Goal: Information Seeking & Learning: Find specific fact

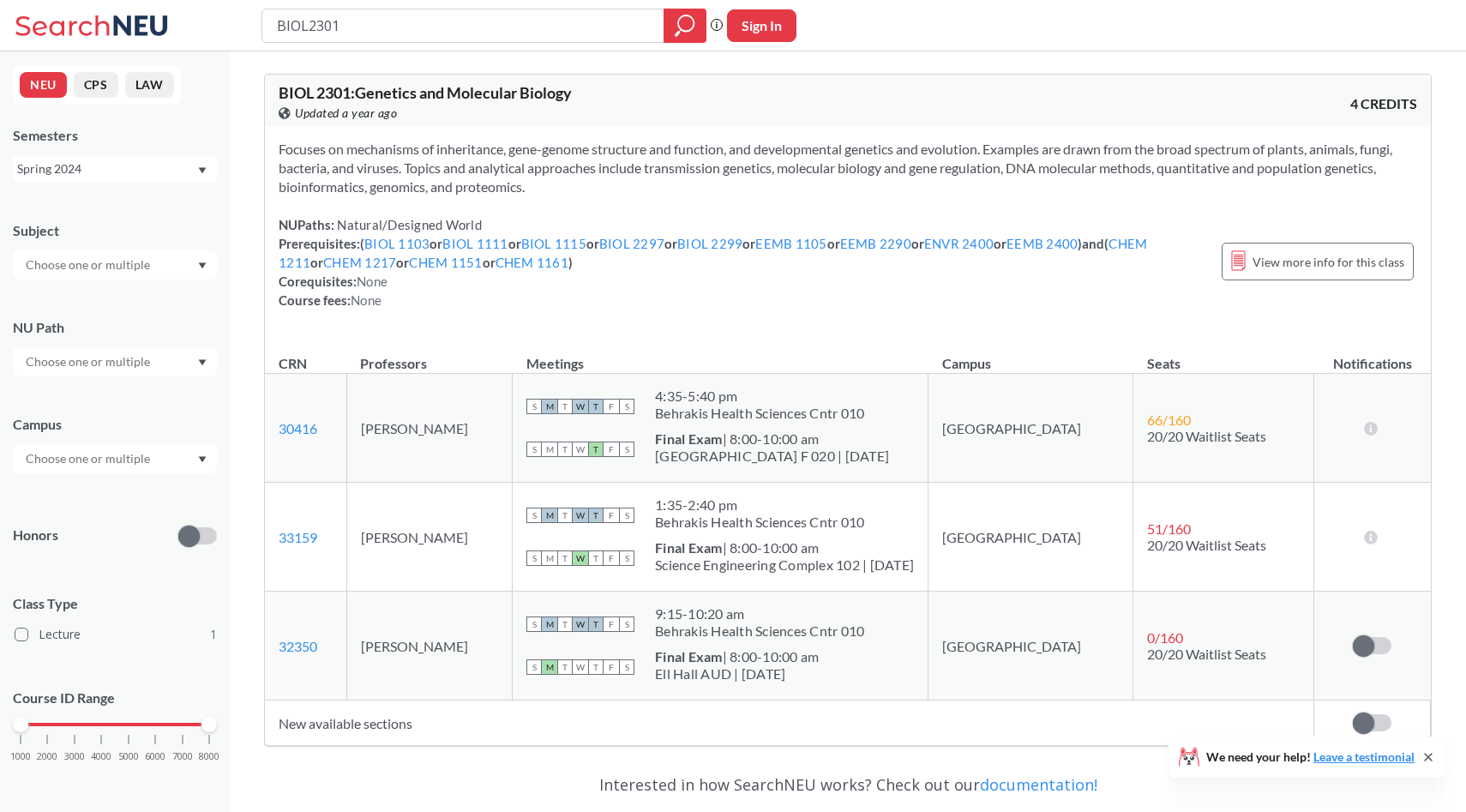
click at [452, 35] on input "BIOL2301" at bounding box center [463, 25] width 377 height 29
type input "envr2500"
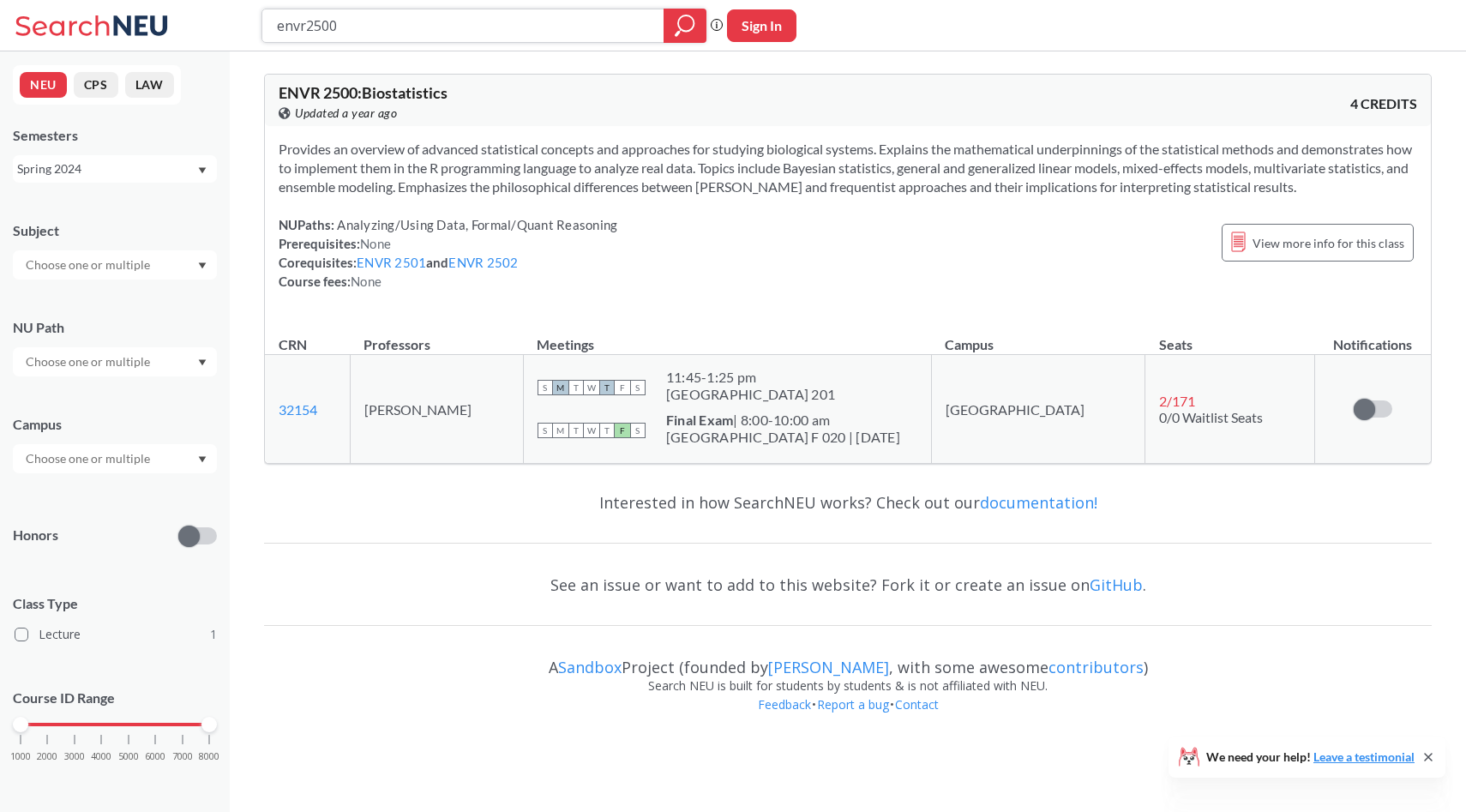
click at [516, 17] on input "envr2500" at bounding box center [463, 25] width 377 height 29
type input "khrapko"
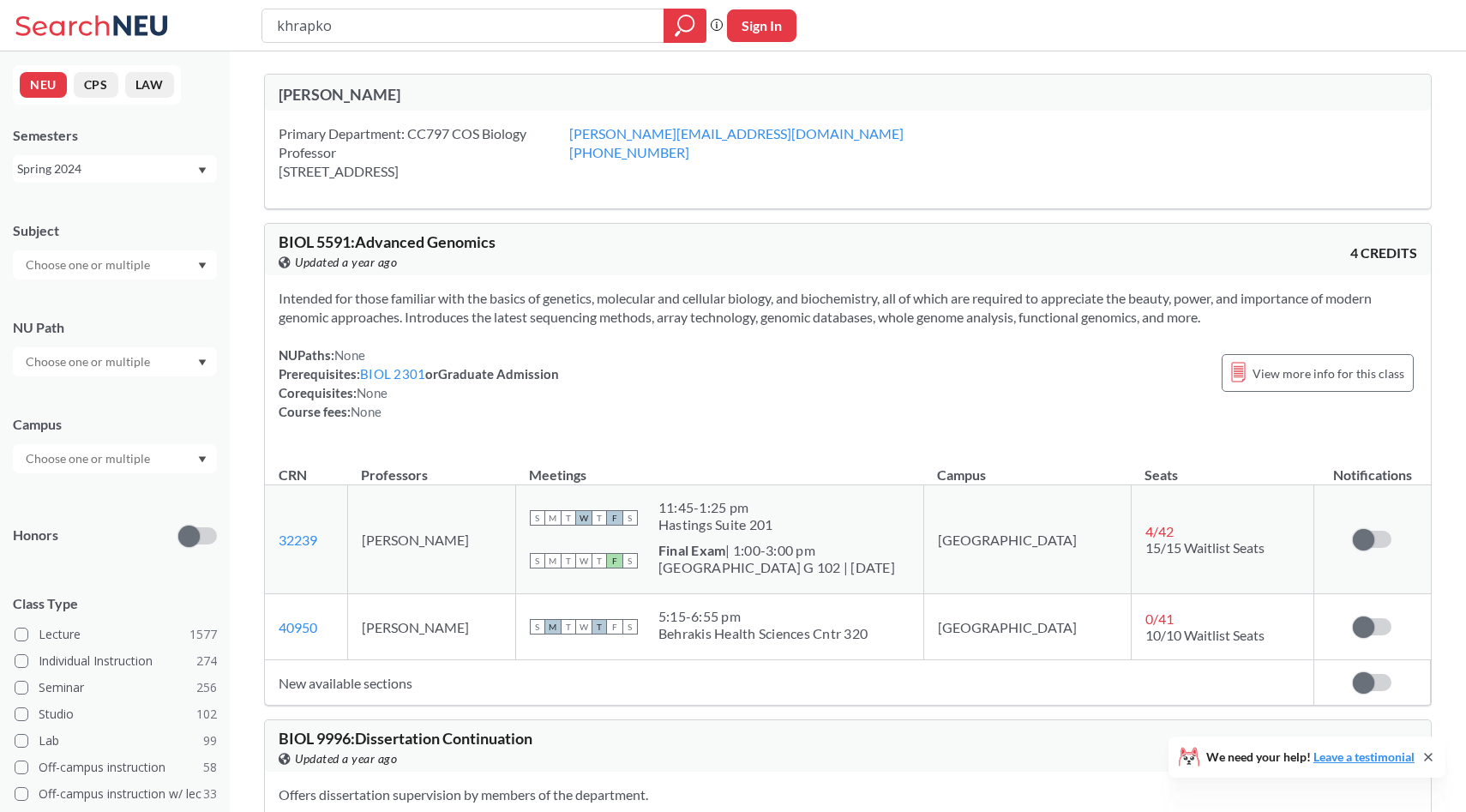
click at [386, 93] on div "[PERSON_NAME]" at bounding box center [564, 94] width 569 height 19
click at [448, 549] on td "[PERSON_NAME]" at bounding box center [431, 539] width 168 height 109
copy td "[PERSON_NAME]"
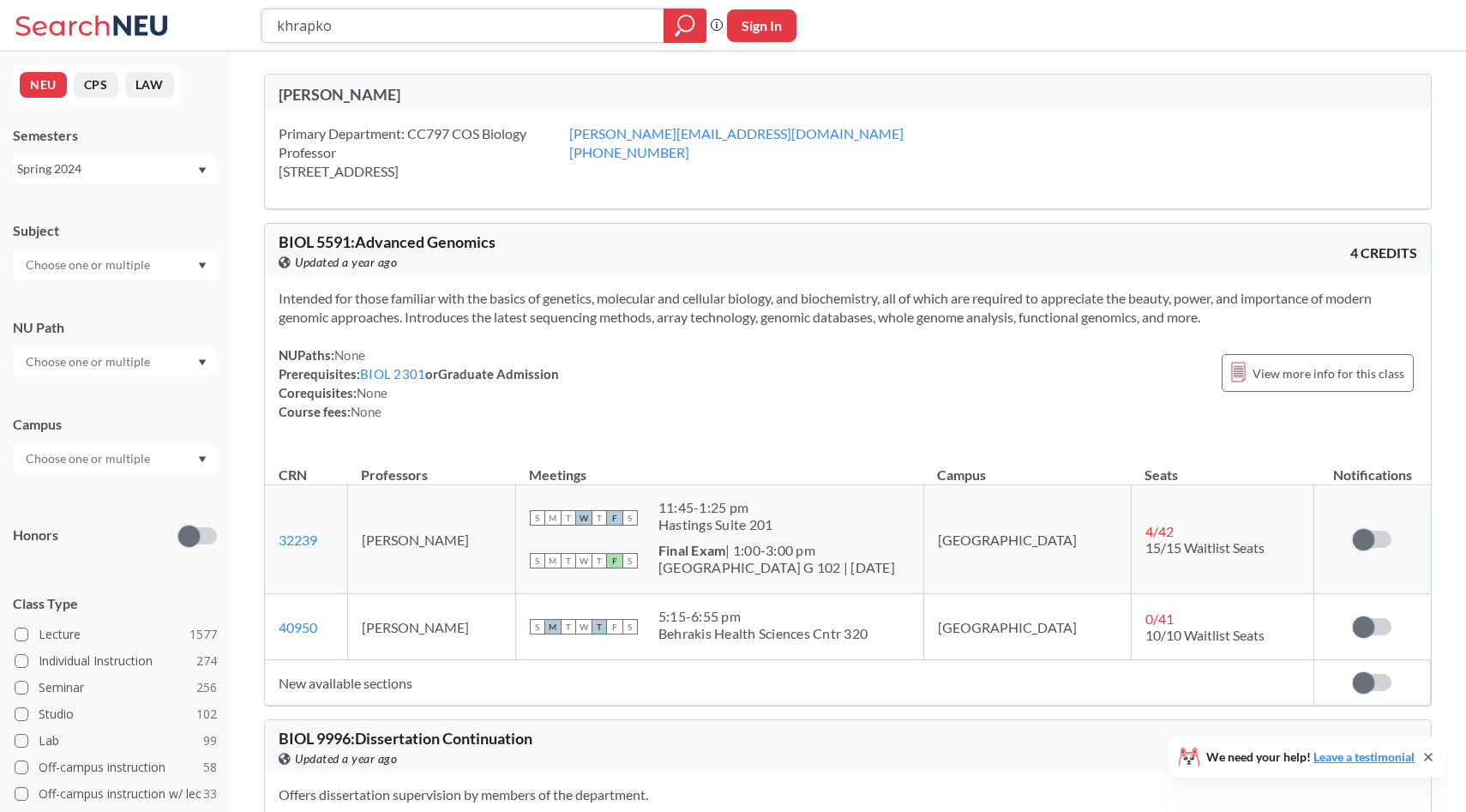
click at [420, 27] on input "khrapko" at bounding box center [463, 25] width 377 height 29
paste input "[PERSON_NAME]"
paste input "search"
type input "[PERSON_NAME]"
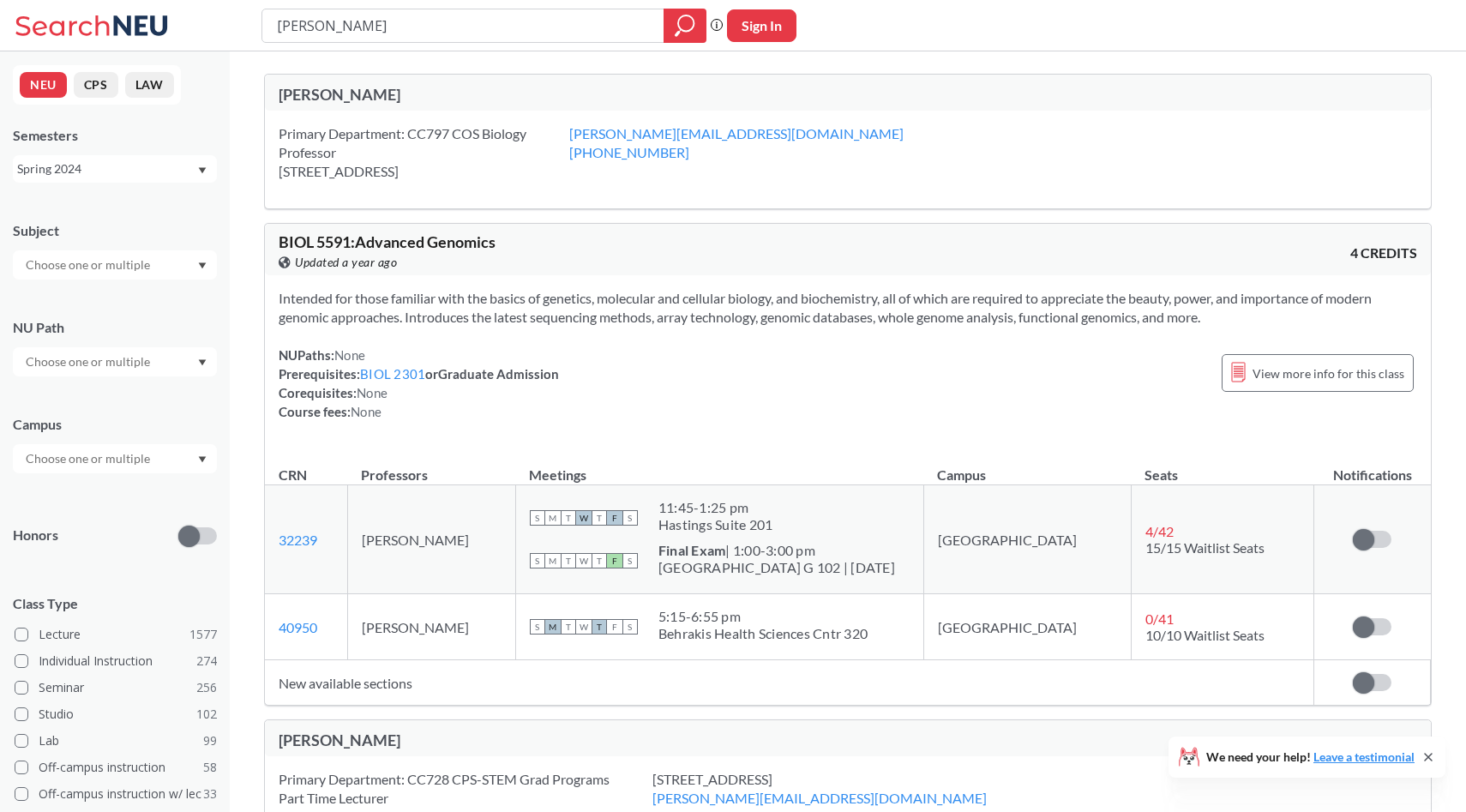
click at [568, 286] on div "Intended for those familiar with the basics of genetics, molecular and cellular…" at bounding box center [847, 362] width 1166 height 173
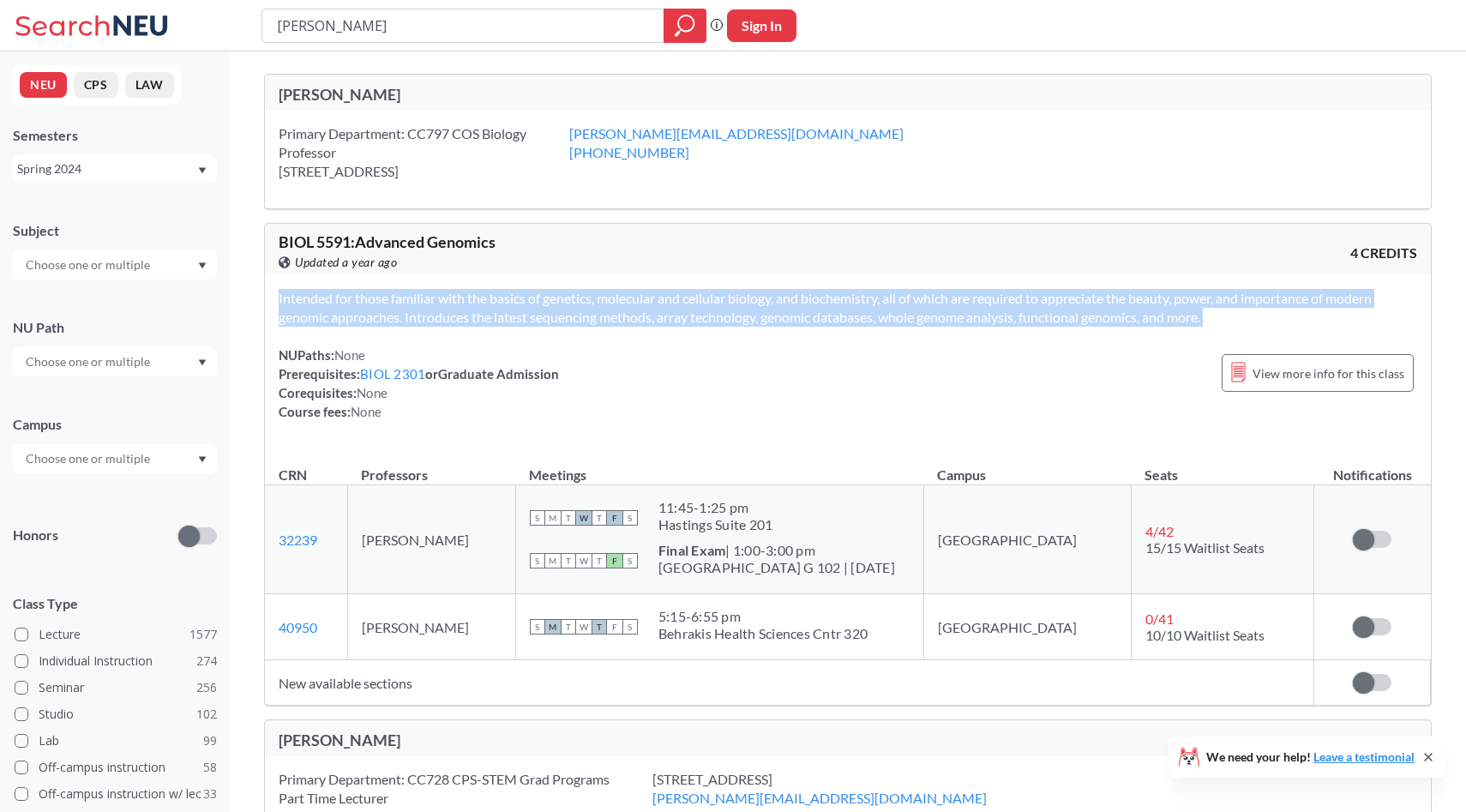
click at [568, 286] on div "Intended for those familiar with the basics of genetics, molecular and cellular…" at bounding box center [847, 362] width 1166 height 173
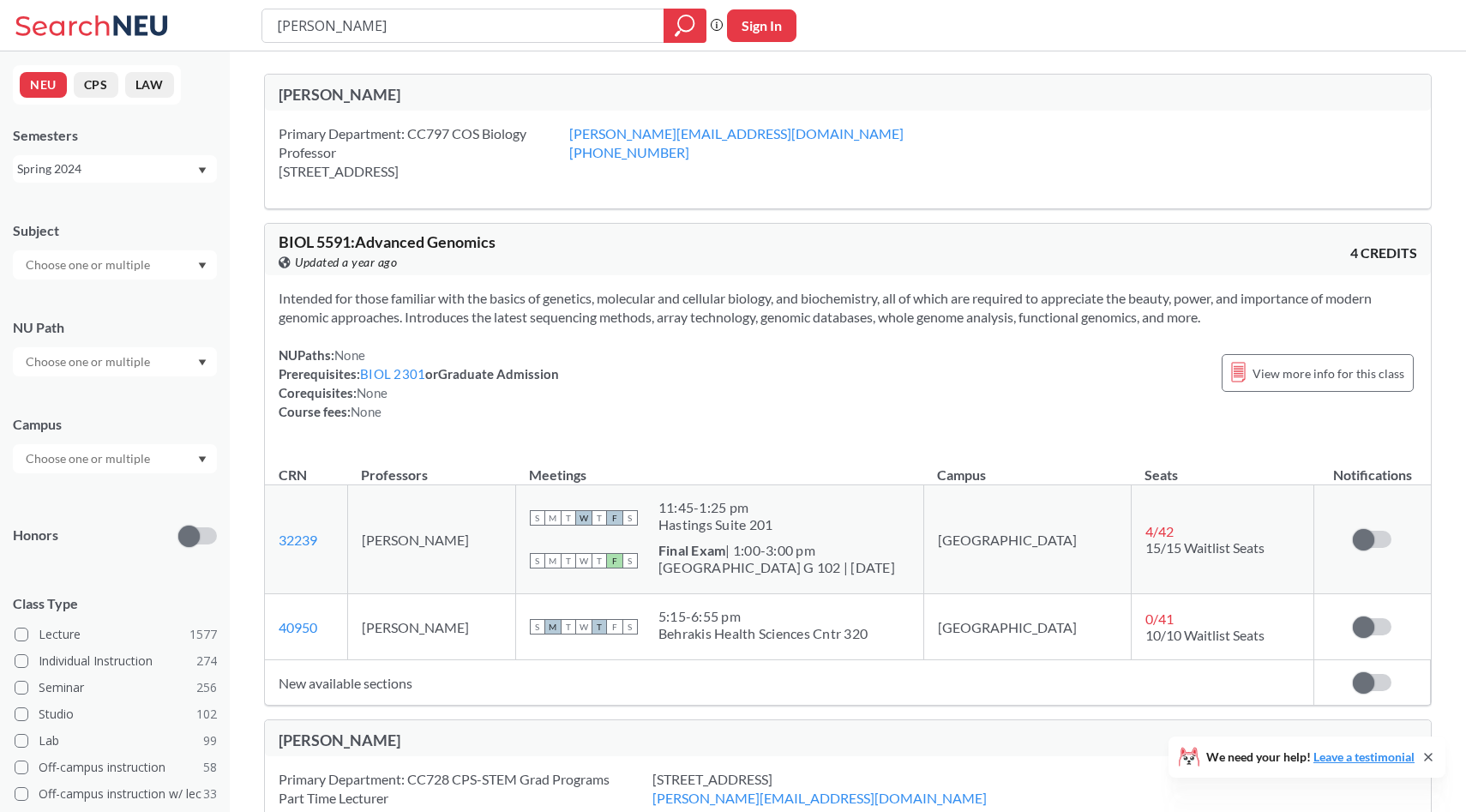
click at [562, 304] on span "Intended for those familiar with the basics of genetics, molecular and cellular…" at bounding box center [825, 308] width 1093 height 35
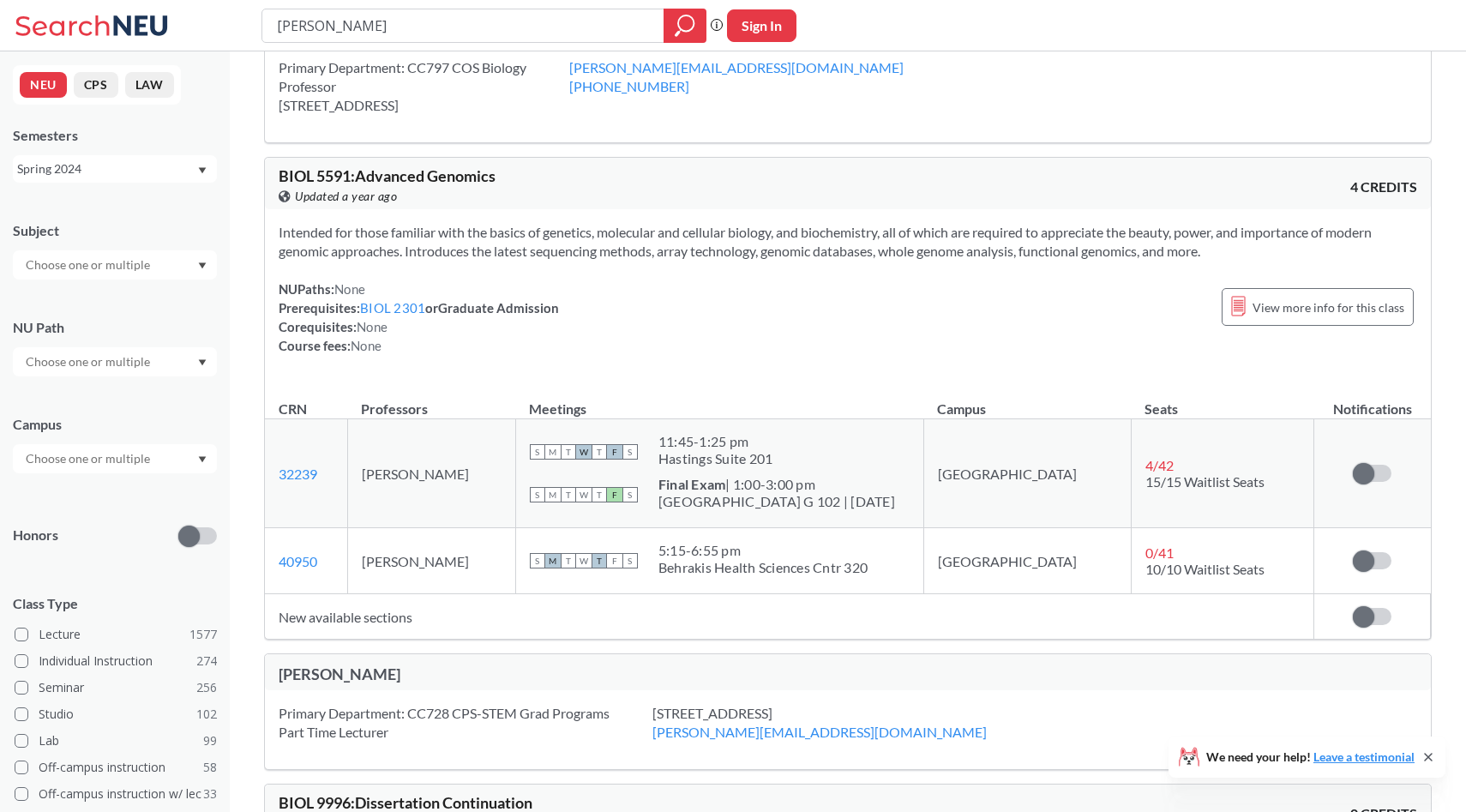
scroll to position [67, 0]
drag, startPoint x: 682, startPoint y: 491, endPoint x: 695, endPoint y: 508, distance: 21.4
click at [638, 508] on div "S M T W T F S" at bounding box center [584, 494] width 108 height 38
click at [622, 499] on span "F" at bounding box center [615, 494] width 16 height 16
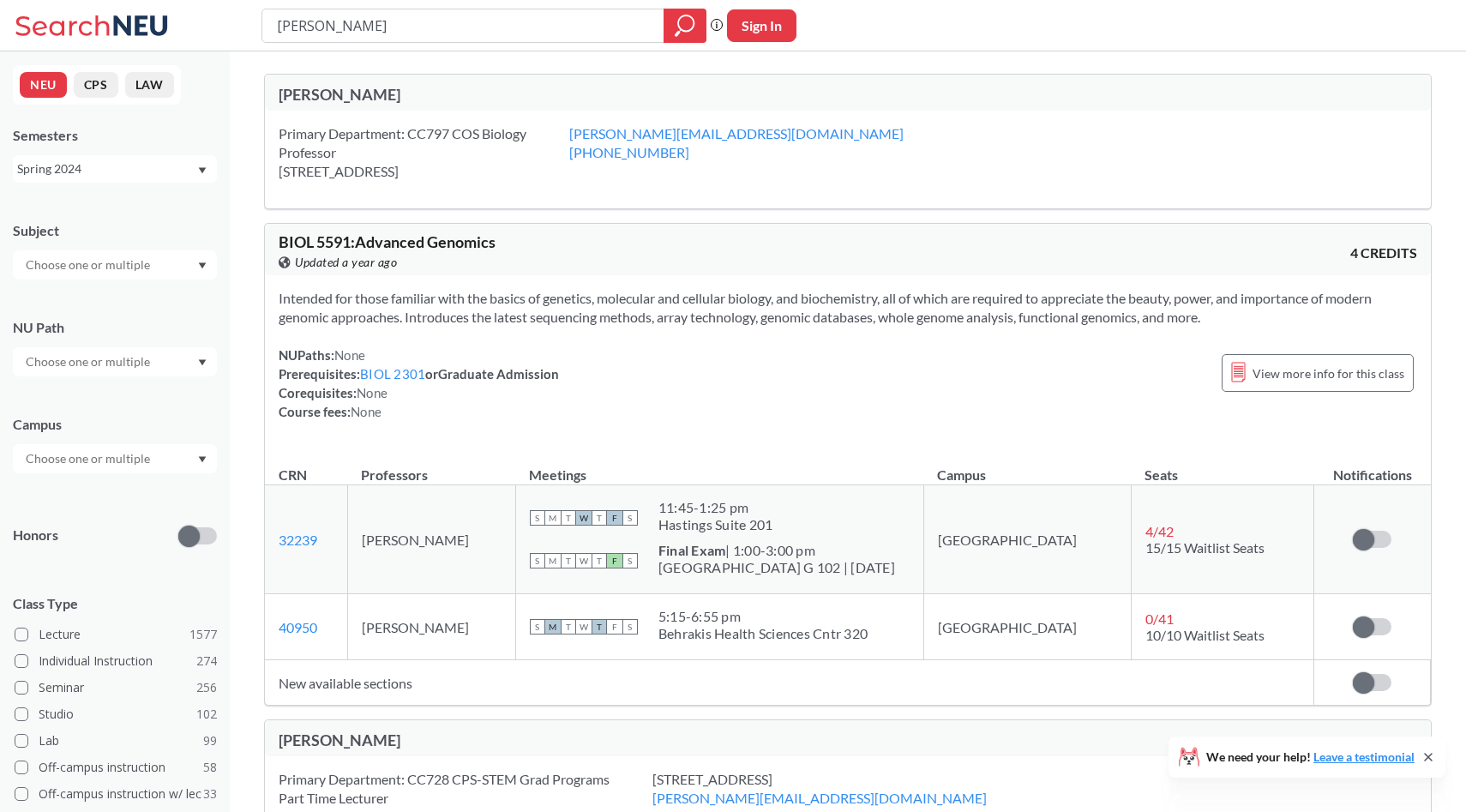
click at [153, 183] on div "NEU CPS LAW Semesters Spring 2024 Subject NU Path Campus Honors Class Type Lect…" at bounding box center [114, 432] width 230 height 761
click at [153, 174] on div "Spring 2024" at bounding box center [106, 168] width 180 height 19
click at [109, 245] on div "Fall 2025" at bounding box center [119, 254] width 193 height 19
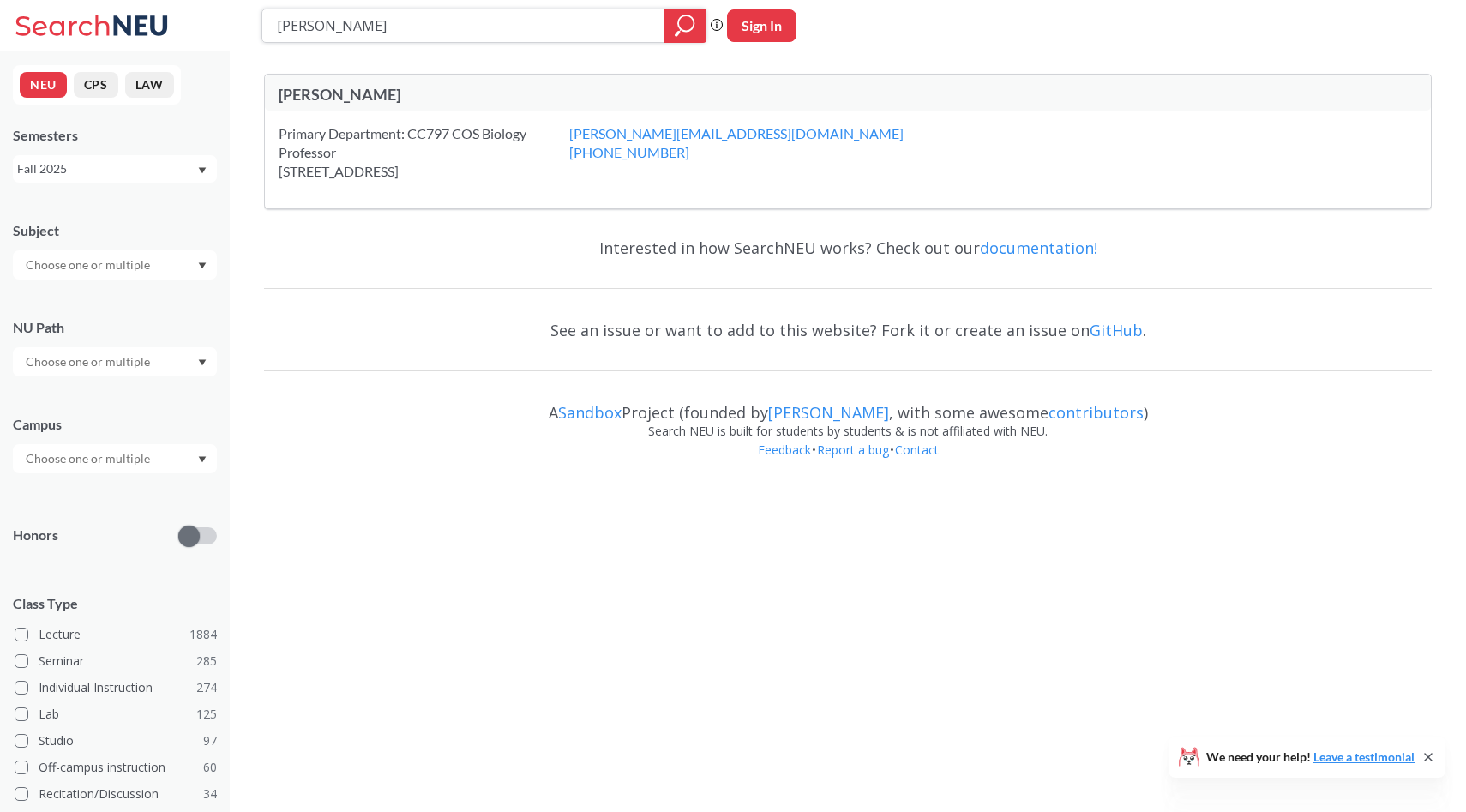
click at [671, 25] on div at bounding box center [685, 25] width 43 height 34
click at [596, 28] on input "[PERSON_NAME]" at bounding box center [463, 25] width 377 height 29
type input "[PERSON_NAME]"
click at [683, 28] on icon "magnifying glass" at bounding box center [685, 26] width 20 height 24
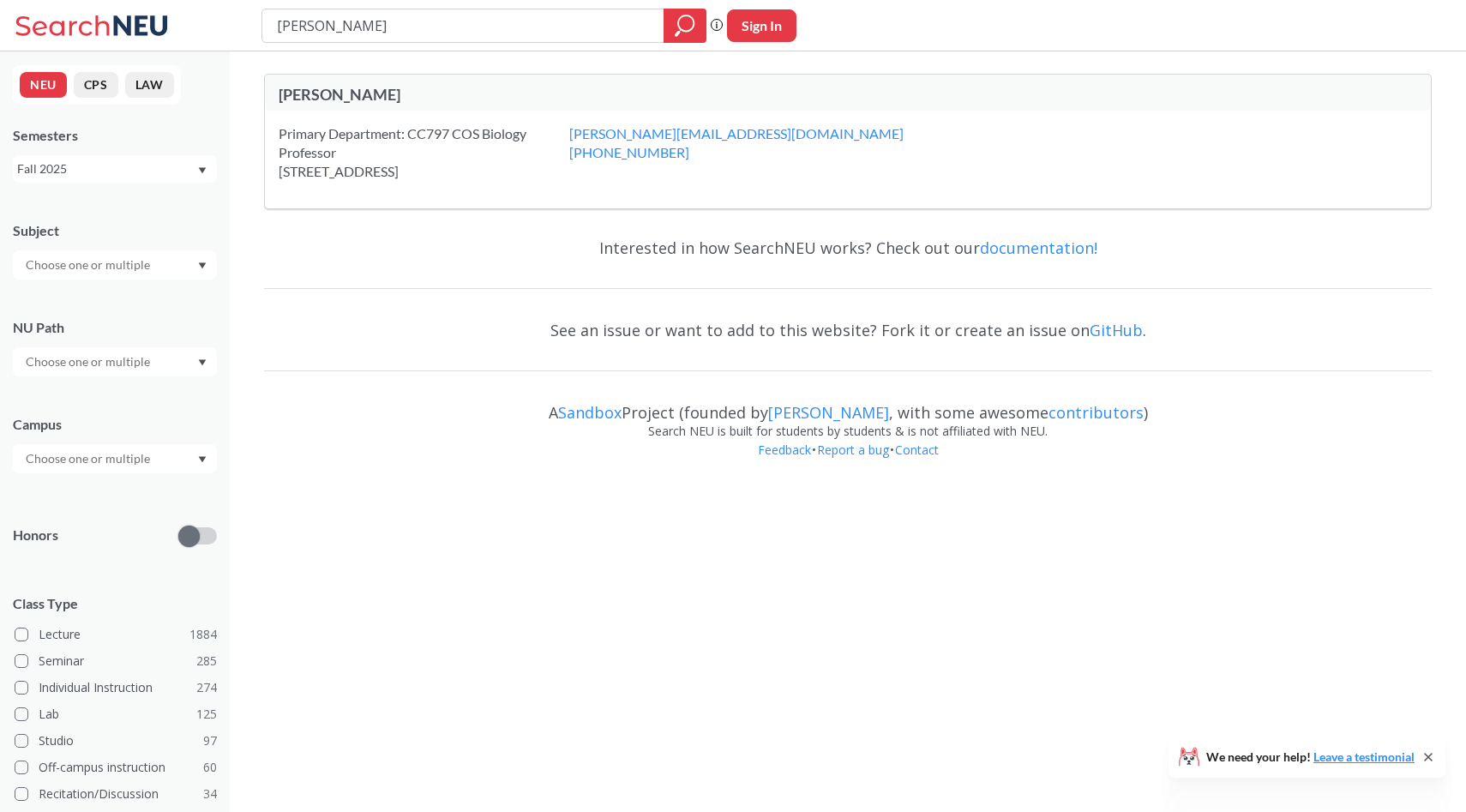
click at [159, 168] on div "Fall 2025" at bounding box center [106, 168] width 180 height 19
click at [159, 163] on div "Fall 2025" at bounding box center [106, 168] width 180 height 19
click at [279, 319] on div "See an issue or want to add to this website? Fork it or create an issue on GitH…" at bounding box center [847, 329] width 1167 height 49
click at [135, 166] on div "Fall 2025" at bounding box center [106, 168] width 180 height 19
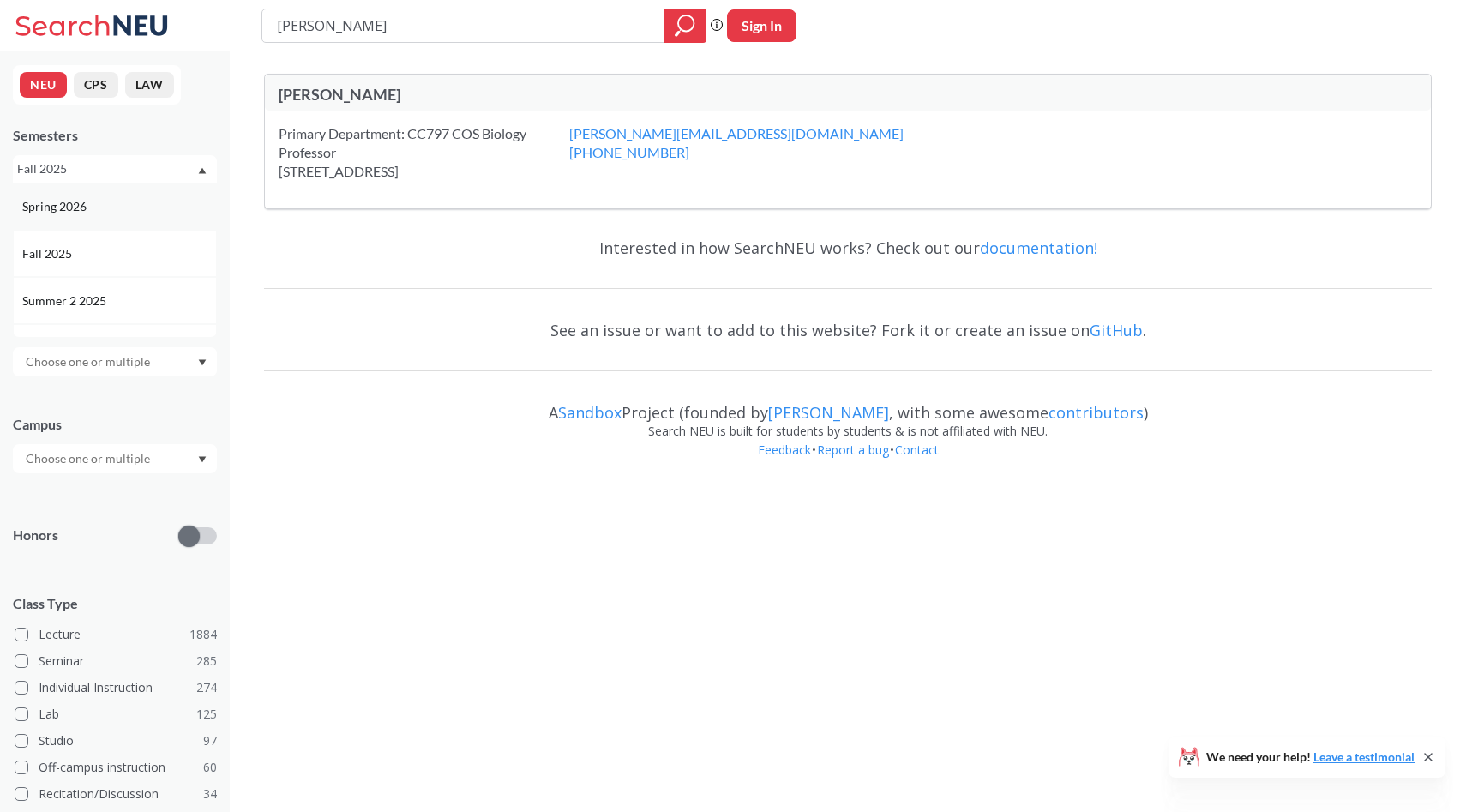
scroll to position [1, 0]
click at [93, 244] on div "Fall 2025" at bounding box center [119, 253] width 193 height 19
drag, startPoint x: 755, startPoint y: 27, endPoint x: 690, endPoint y: 32, distance: 65.2
click at [690, 32] on div "[PERSON_NAME] Phrase search guarantees the exact search appears in the results.…" at bounding box center [733, 25] width 1466 height 51
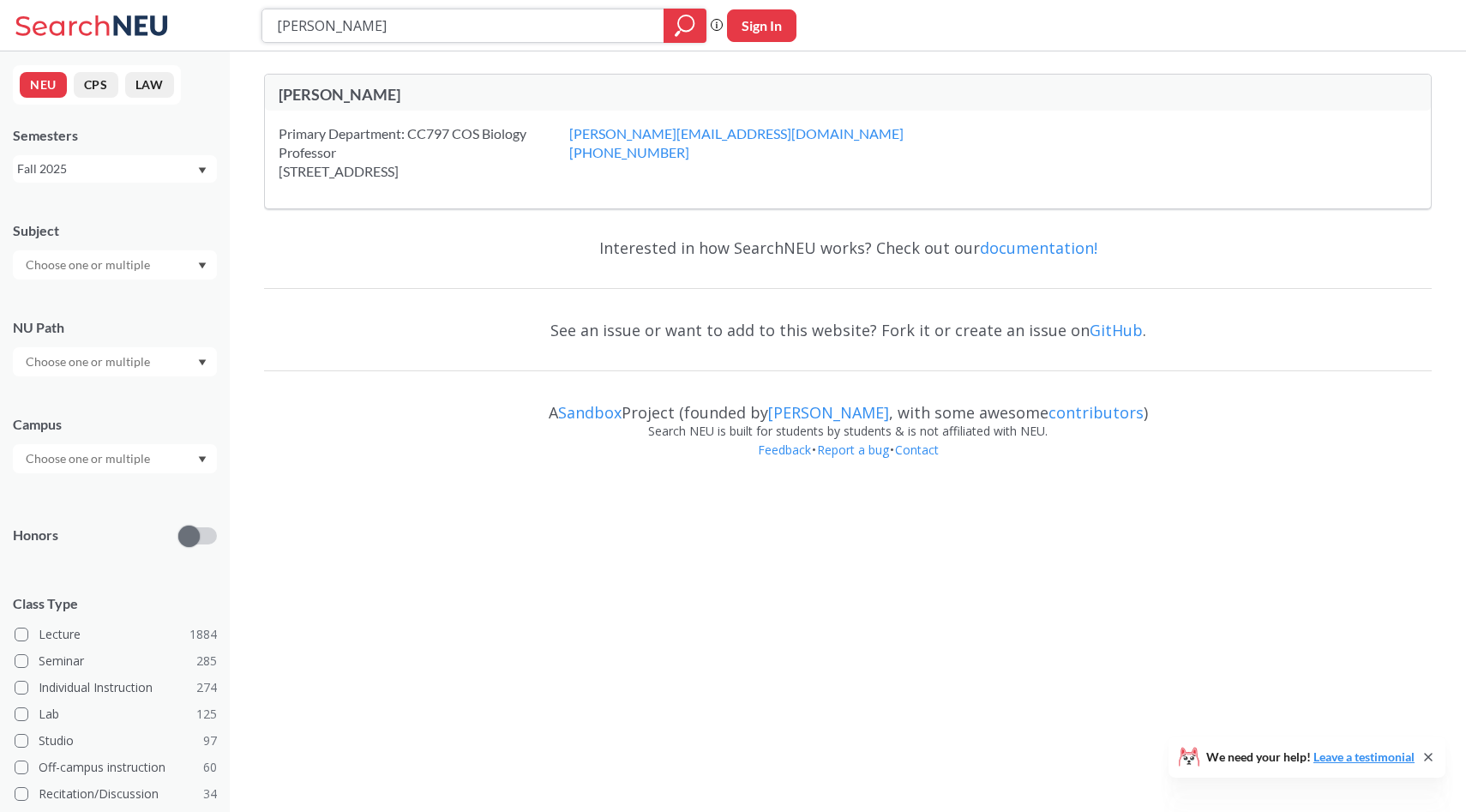
click at [690, 32] on icon "magnifying glass" at bounding box center [685, 26] width 20 height 24
click at [616, 27] on input "[PERSON_NAME]" at bounding box center [463, 25] width 377 height 29
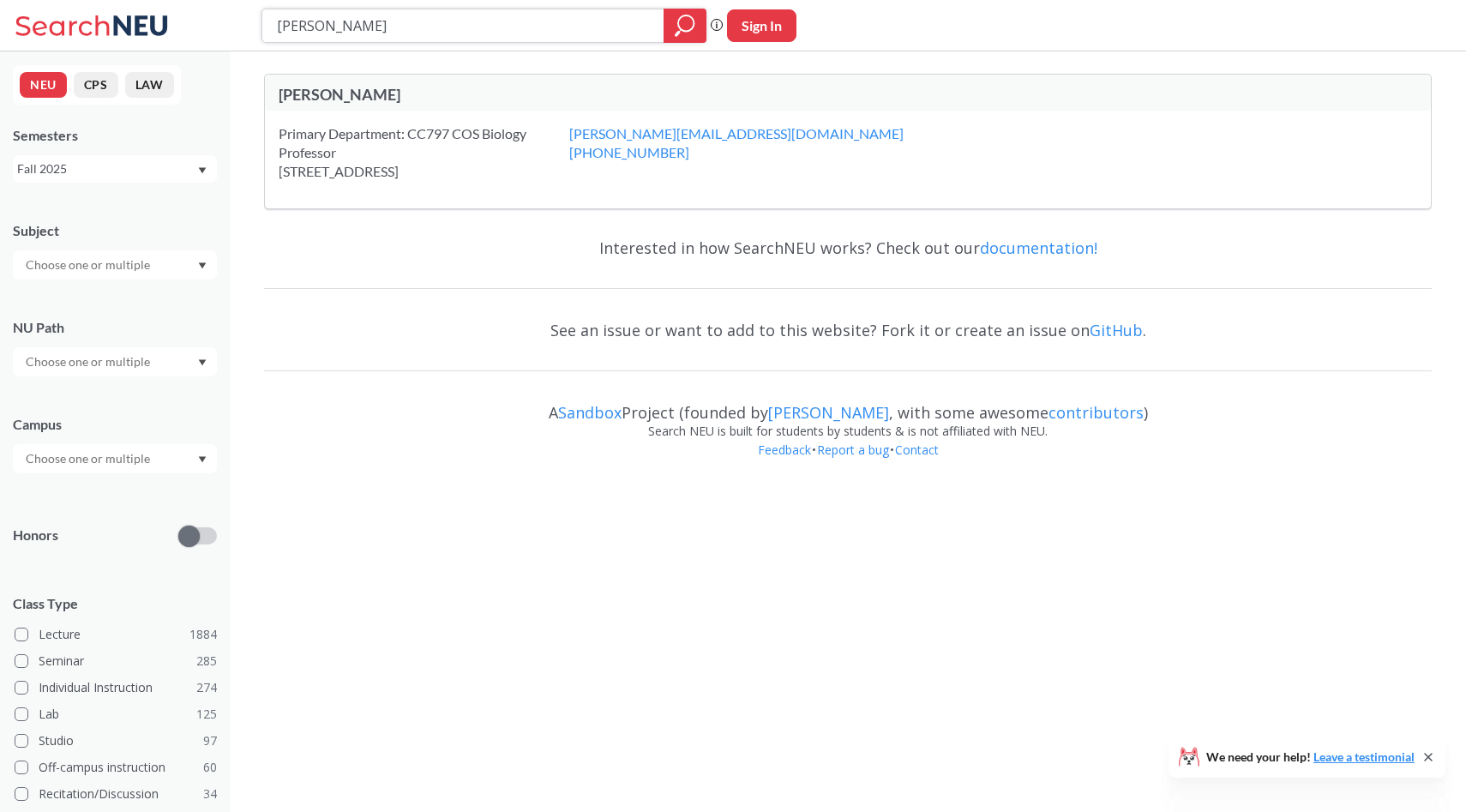
click at [616, 27] on input "[PERSON_NAME]" at bounding box center [463, 25] width 377 height 29
